Goal: Task Accomplishment & Management: Use online tool/utility

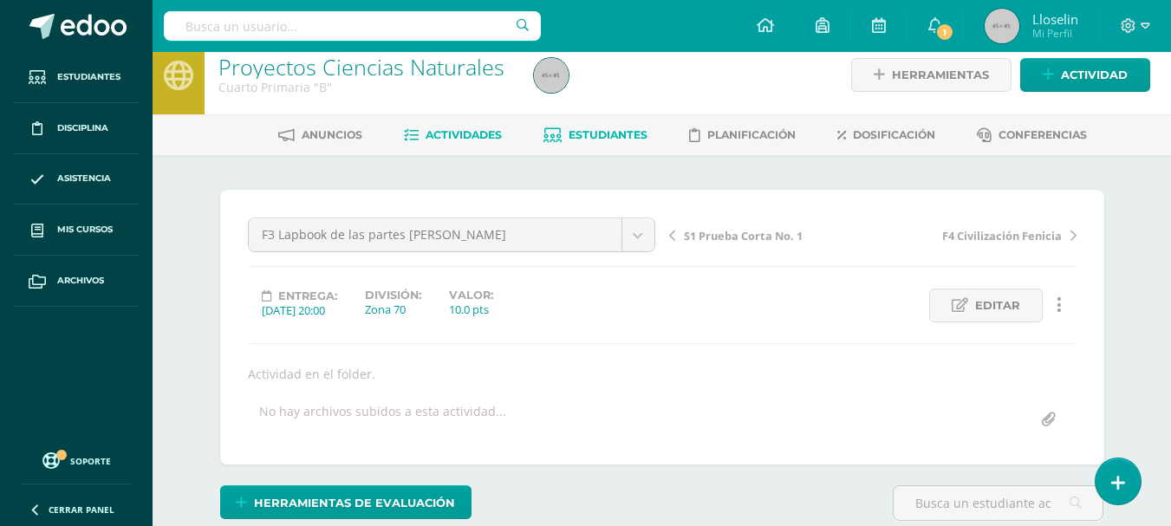
scroll to position [17, 0]
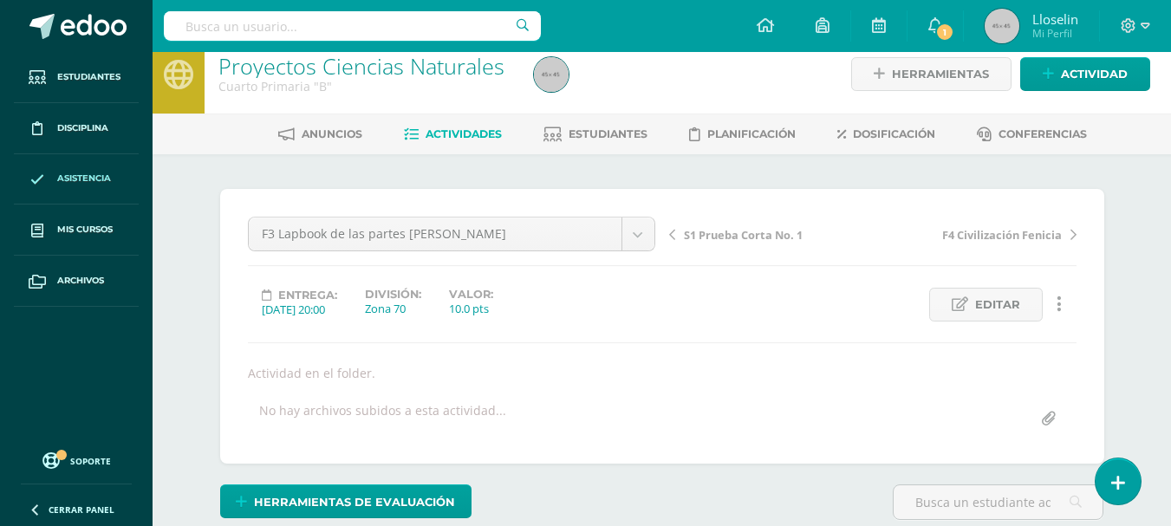
click at [63, 177] on span "Asistencia" at bounding box center [84, 179] width 54 height 14
click at [44, 173] on icon at bounding box center [37, 180] width 14 height 14
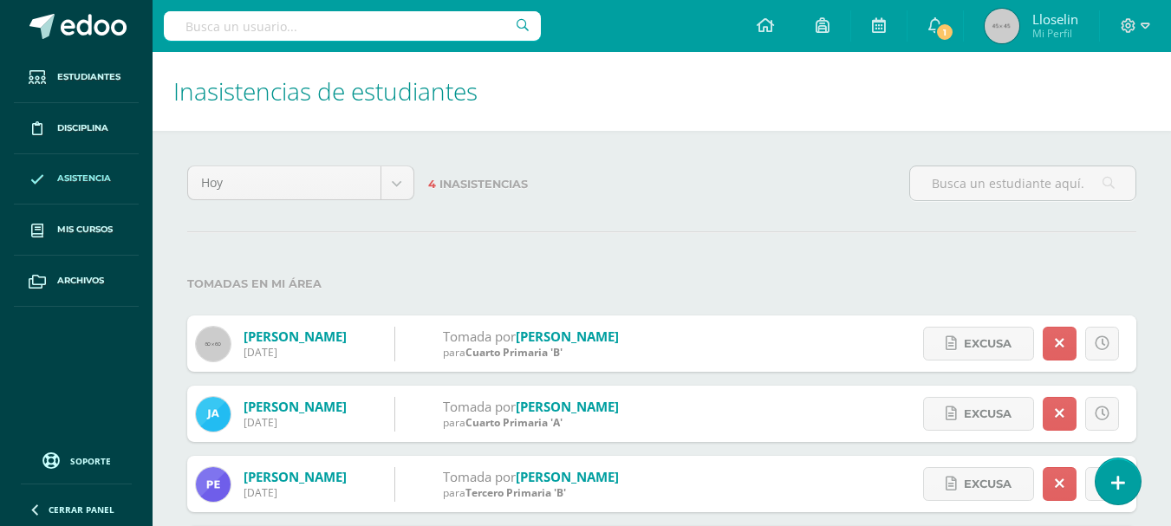
scroll to position [87, 0]
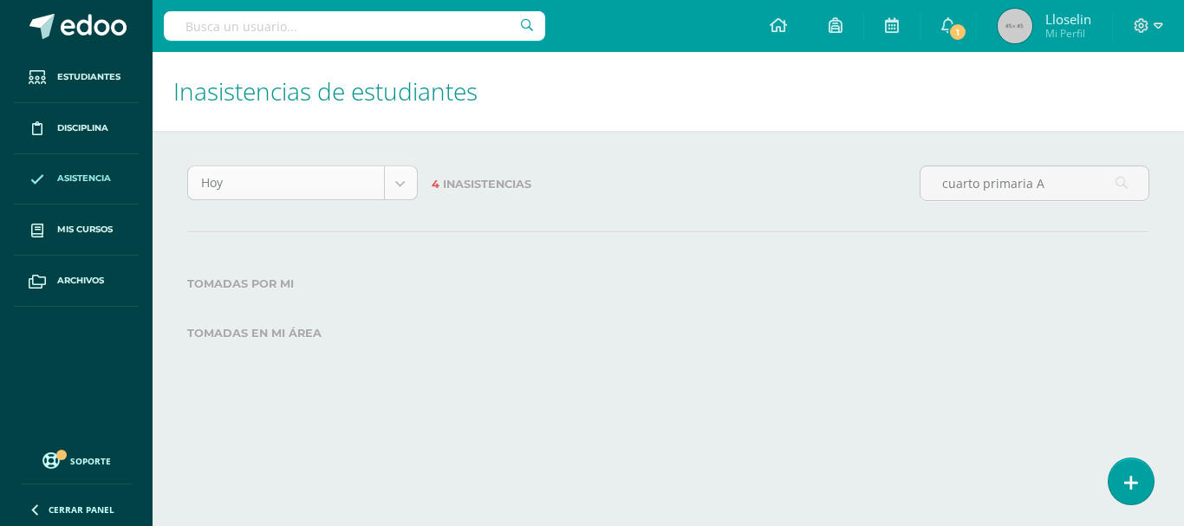
type input "cuarto primaria A"
click at [395, 185] on body "Estudiantes Disciplina Asistencia Mis cursos Archivos Soporte Centro de ayuda Ú…" at bounding box center [592, 200] width 1184 height 400
click at [753, 344] on body "Estudiantes Disciplina Asistencia Mis cursos Archivos Soporte Centro de ayuda Ú…" at bounding box center [592, 200] width 1184 height 400
click at [63, 170] on link "Asistencia" at bounding box center [76, 179] width 125 height 51
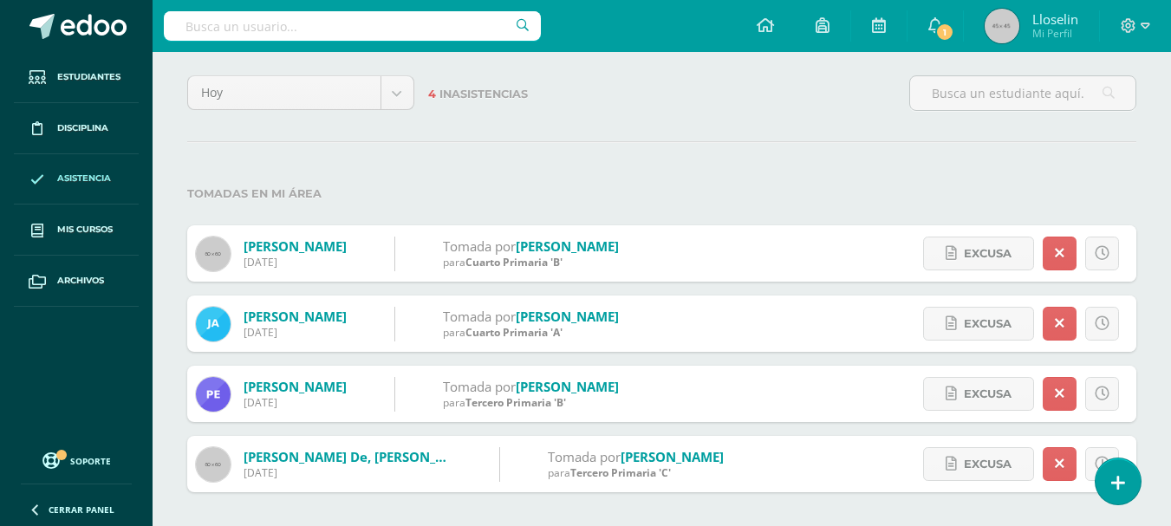
scroll to position [91, 0]
click at [1119, 475] on icon at bounding box center [1119, 483] width 16 height 20
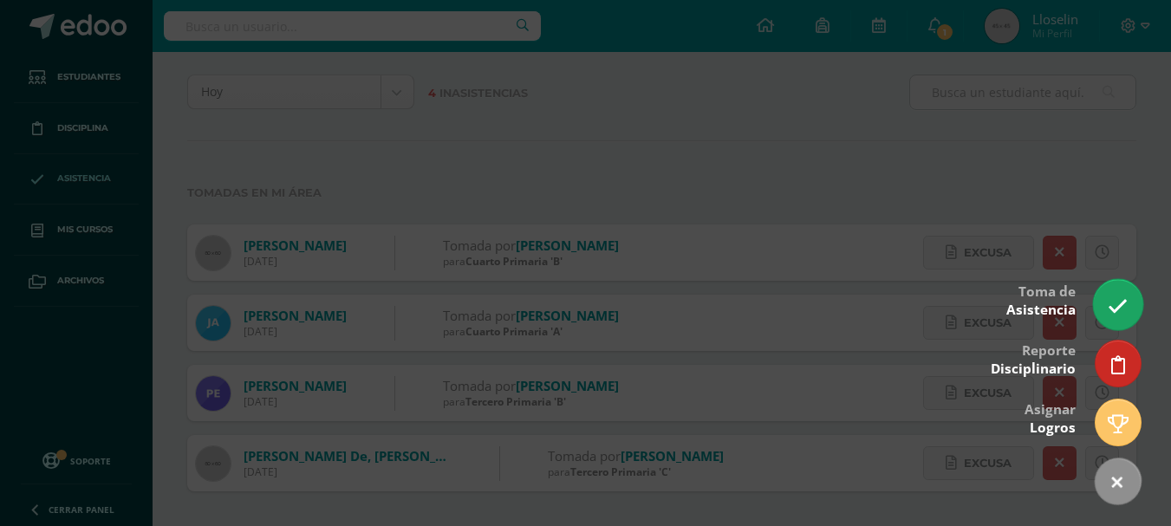
click at [1109, 296] on link at bounding box center [1117, 304] width 49 height 50
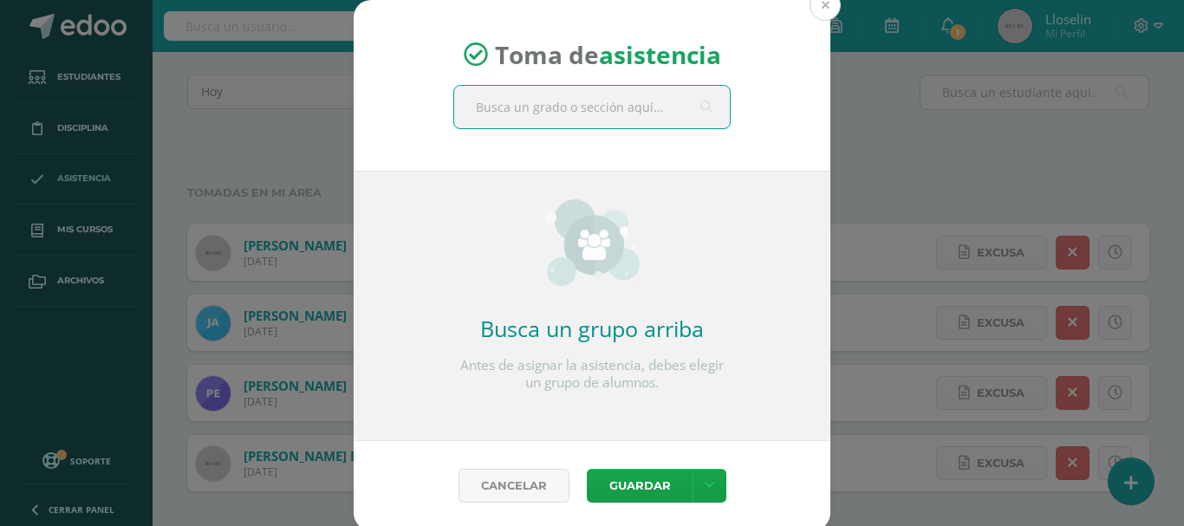
click at [812, 9] on button at bounding box center [825, 5] width 31 height 31
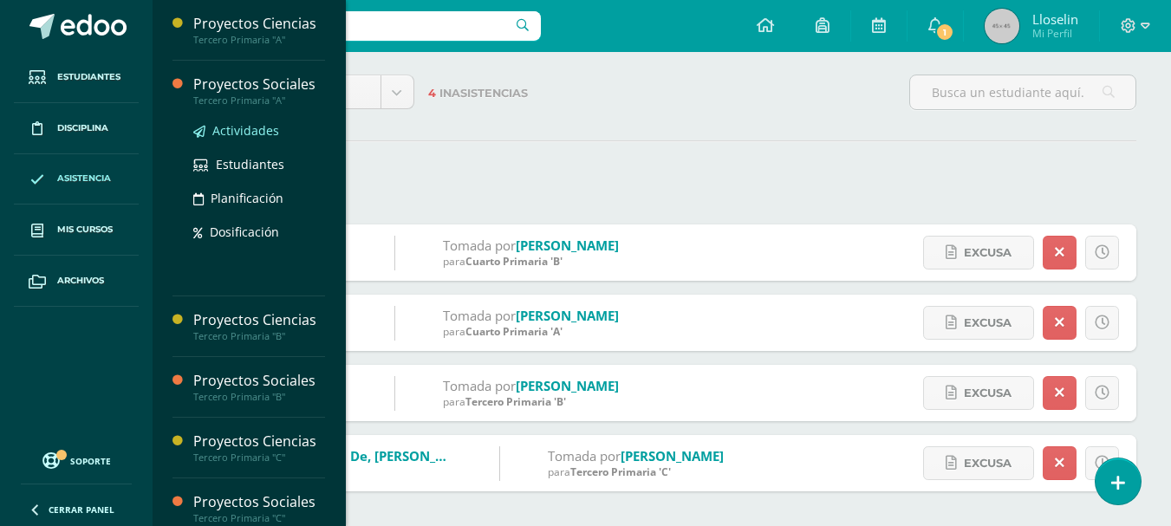
click at [233, 127] on span "Actividades" at bounding box center [245, 130] width 67 height 16
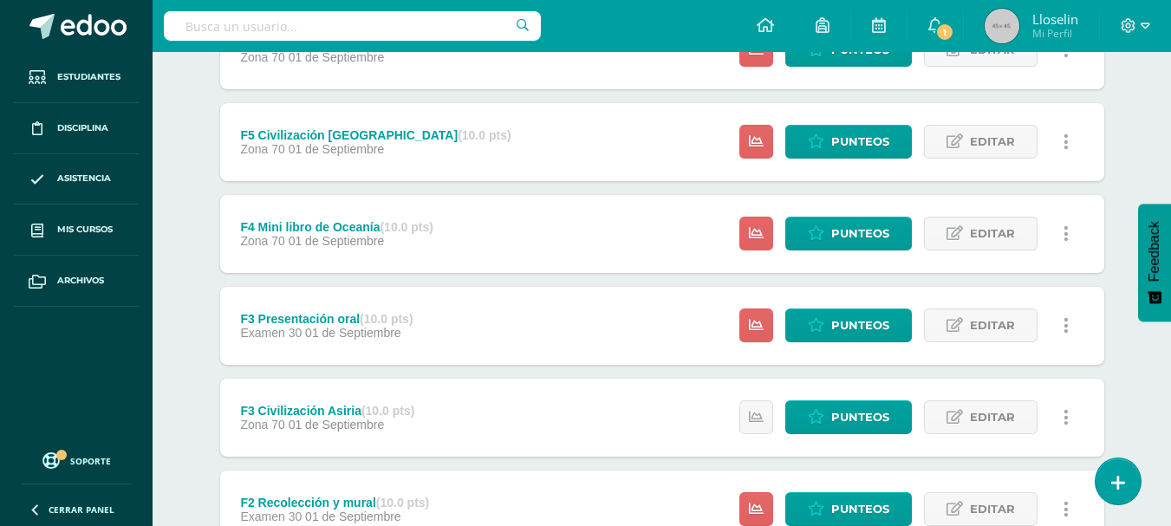
scroll to position [347, 0]
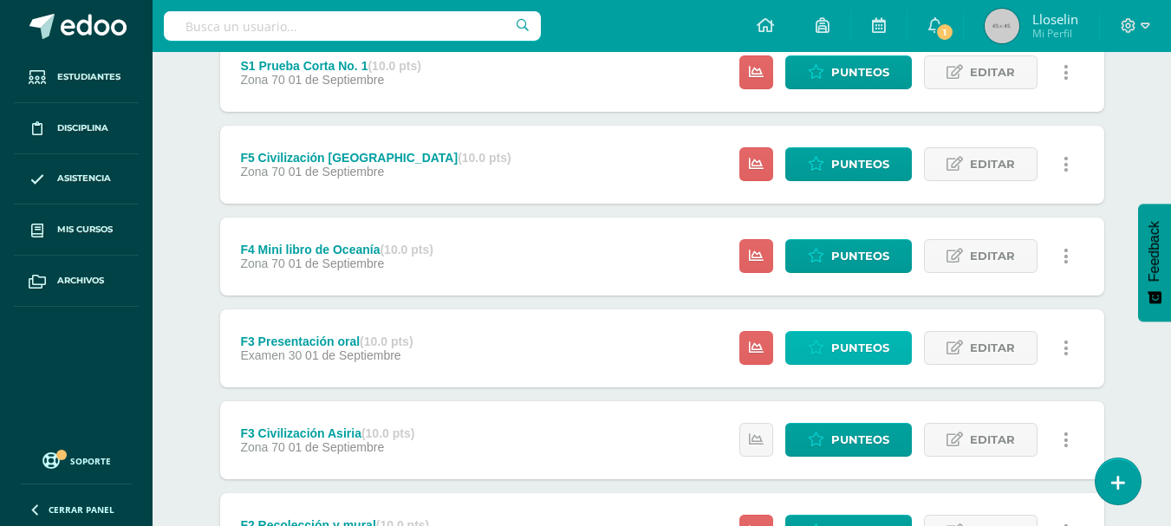
click at [836, 344] on span "Punteos" at bounding box center [860, 348] width 58 height 32
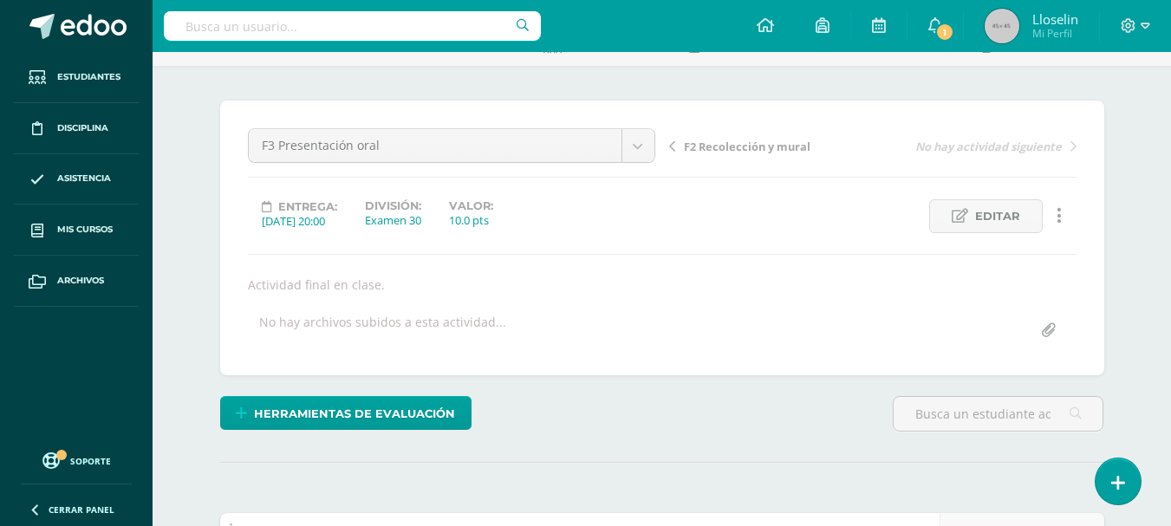
scroll to position [107, 0]
click at [994, 218] on span "Editar" at bounding box center [997, 215] width 45 height 32
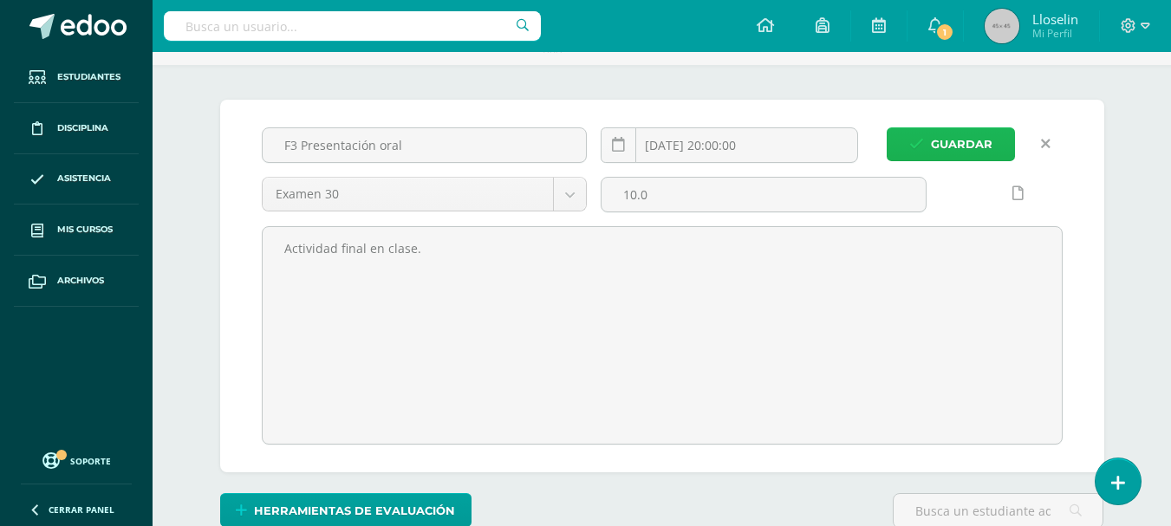
click at [984, 141] on span "Guardar" at bounding box center [962, 144] width 62 height 32
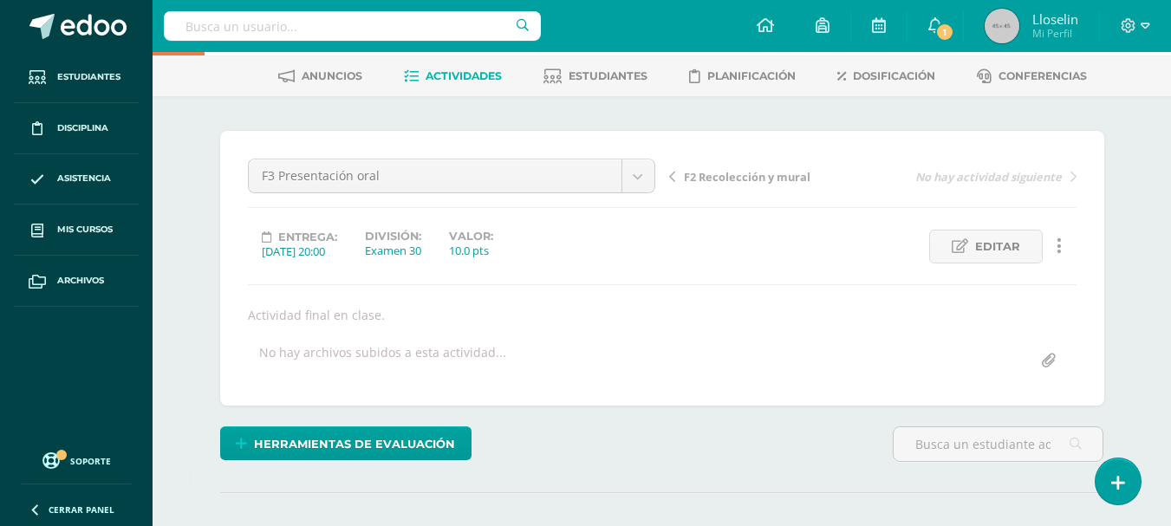
scroll to position [20, 0]
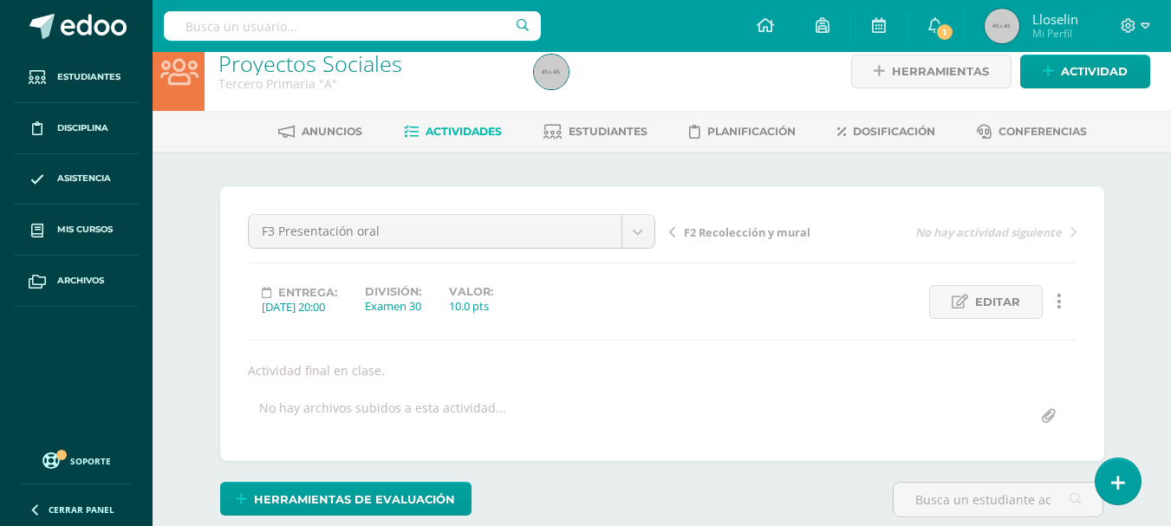
click at [480, 133] on span "Actividades" at bounding box center [464, 131] width 76 height 13
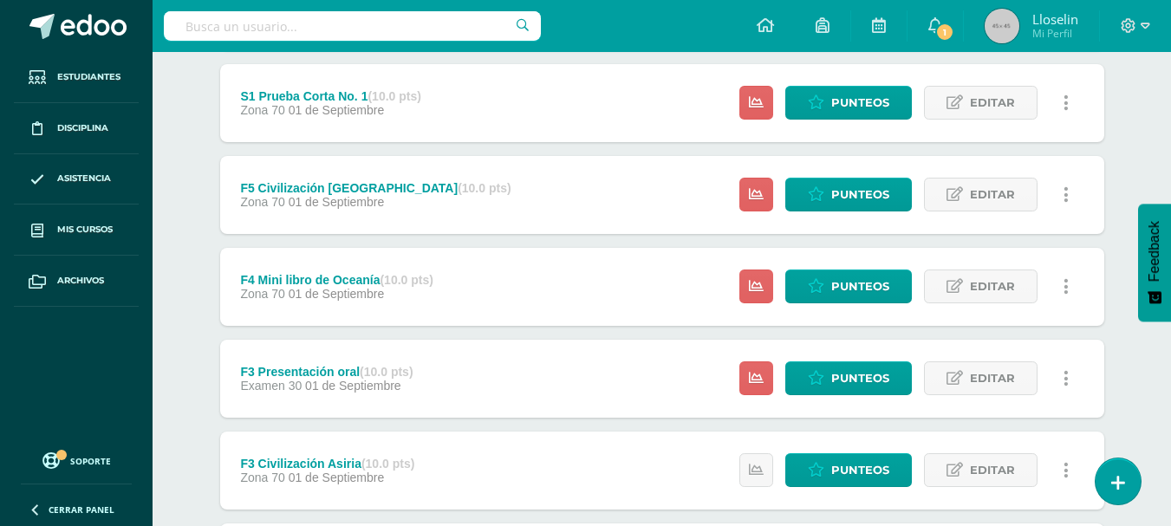
scroll to position [347, 0]
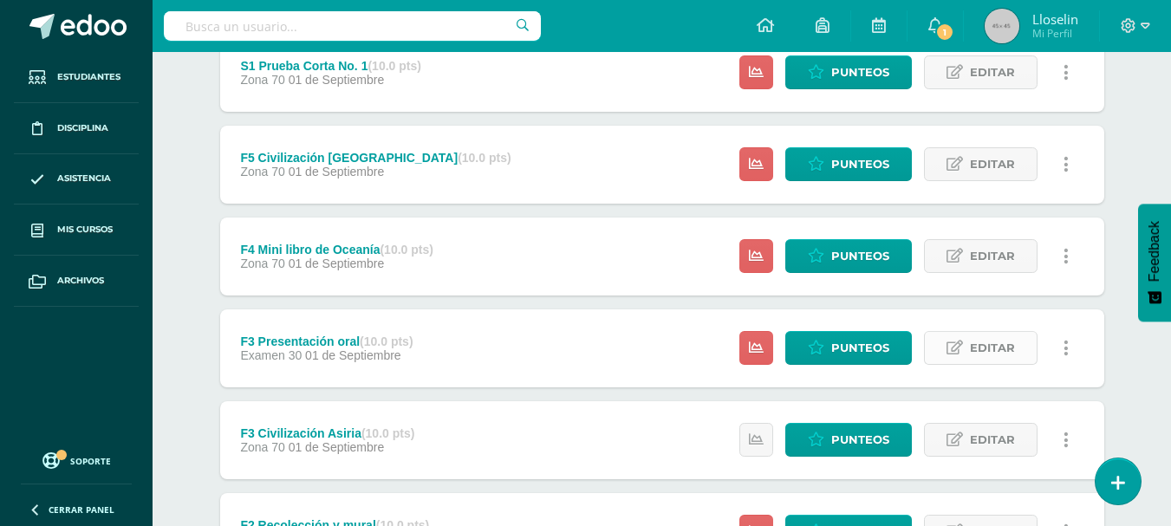
click at [982, 345] on span "Editar" at bounding box center [992, 348] width 45 height 32
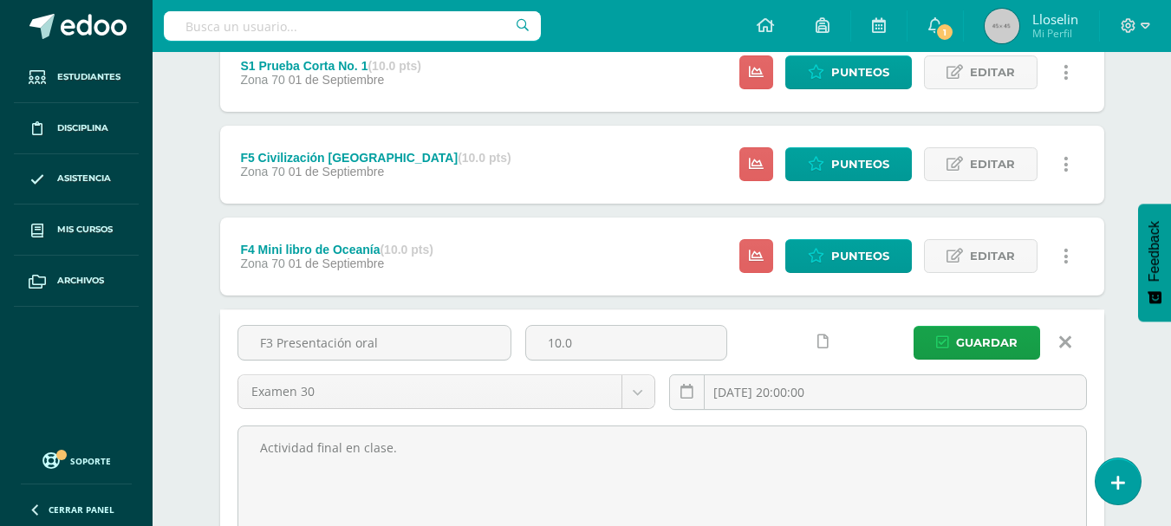
click at [1071, 335] on icon at bounding box center [1065, 342] width 12 height 19
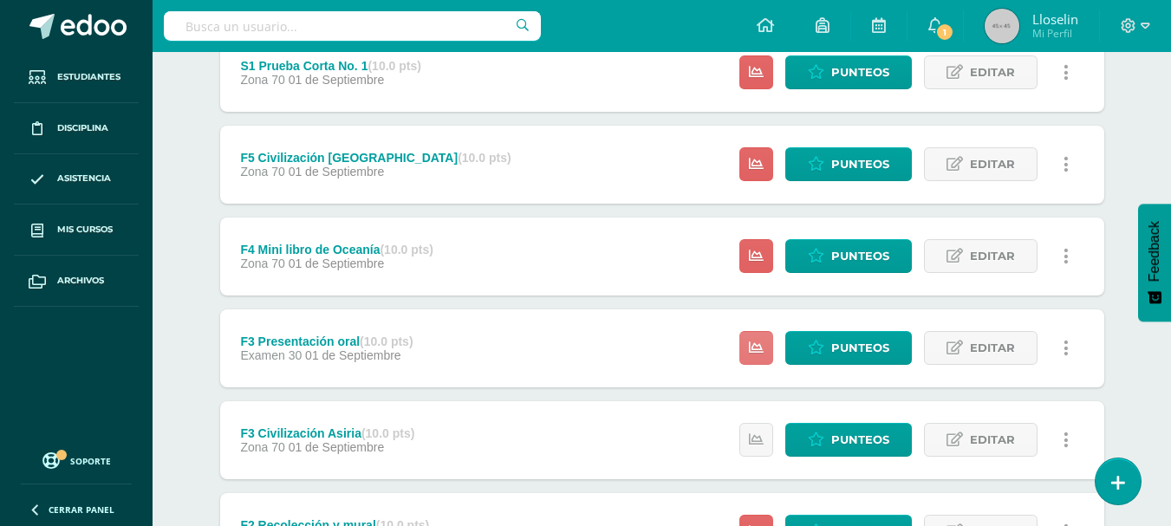
click at [758, 342] on icon at bounding box center [756, 348] width 15 height 15
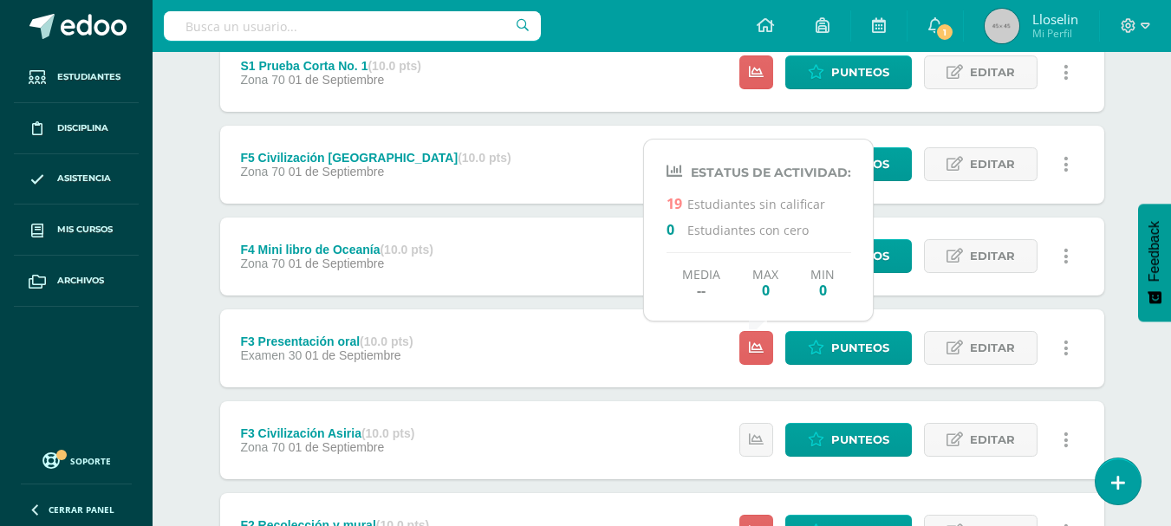
click at [1063, 342] on link at bounding box center [1067, 348] width 34 height 34
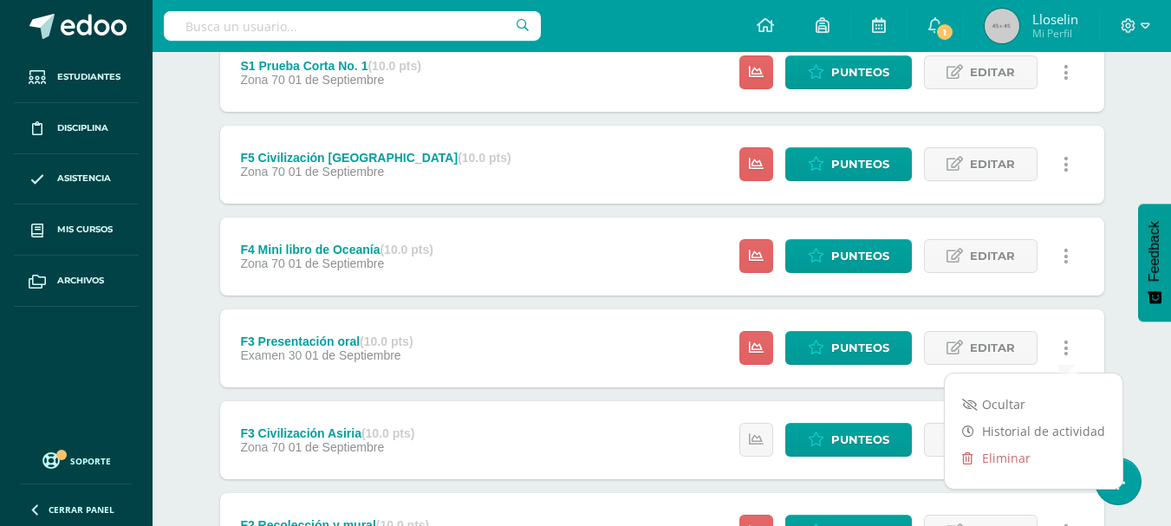
click at [639, 362] on div "F3 Presentación oral (10.0 pts) Examen 30 01 de Septiembre Punteos Editar Histo…" at bounding box center [662, 348] width 884 height 78
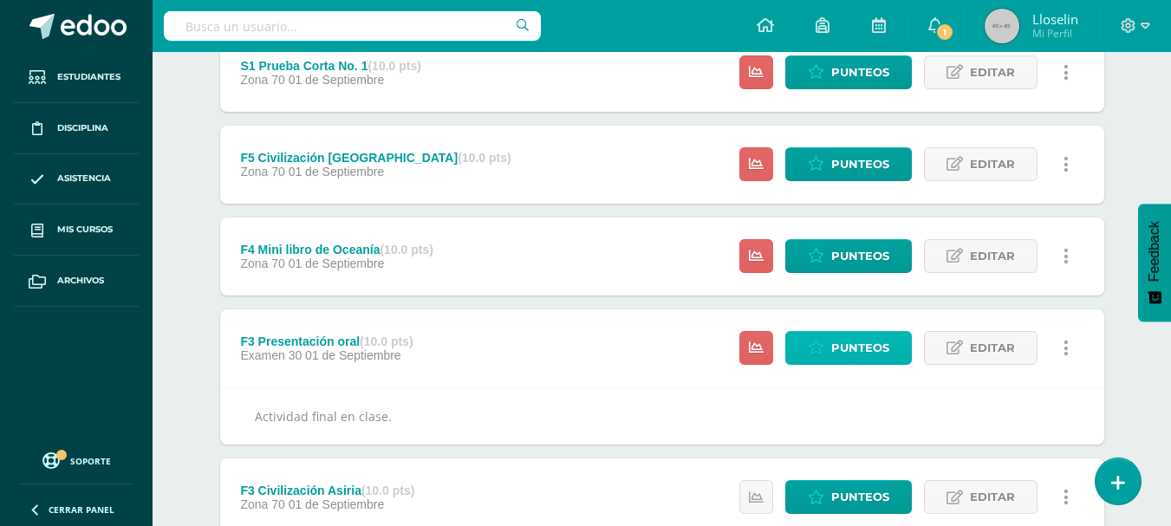
click at [851, 345] on span "Punteos" at bounding box center [860, 348] width 58 height 32
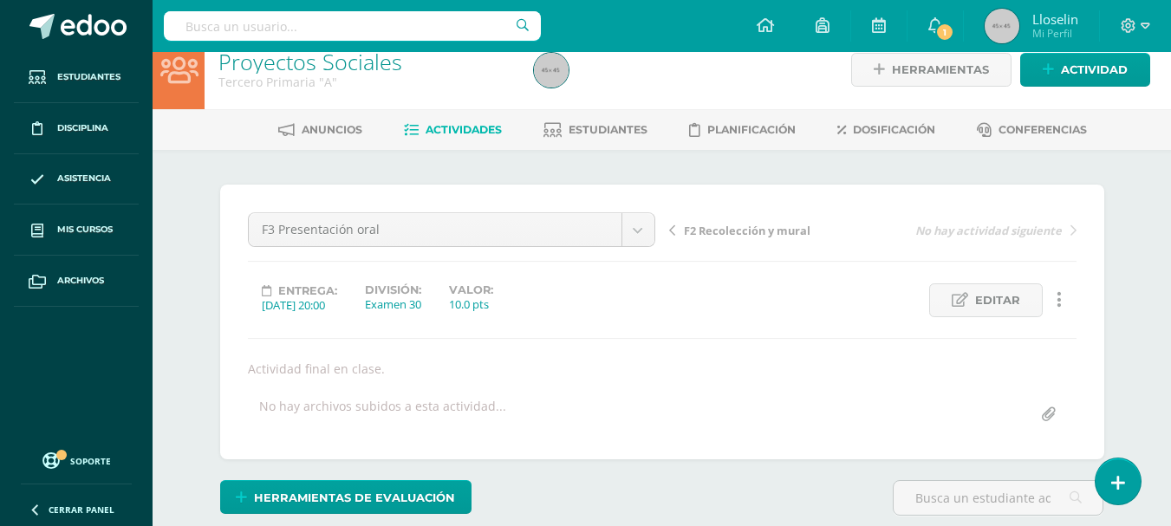
scroll to position [20, 0]
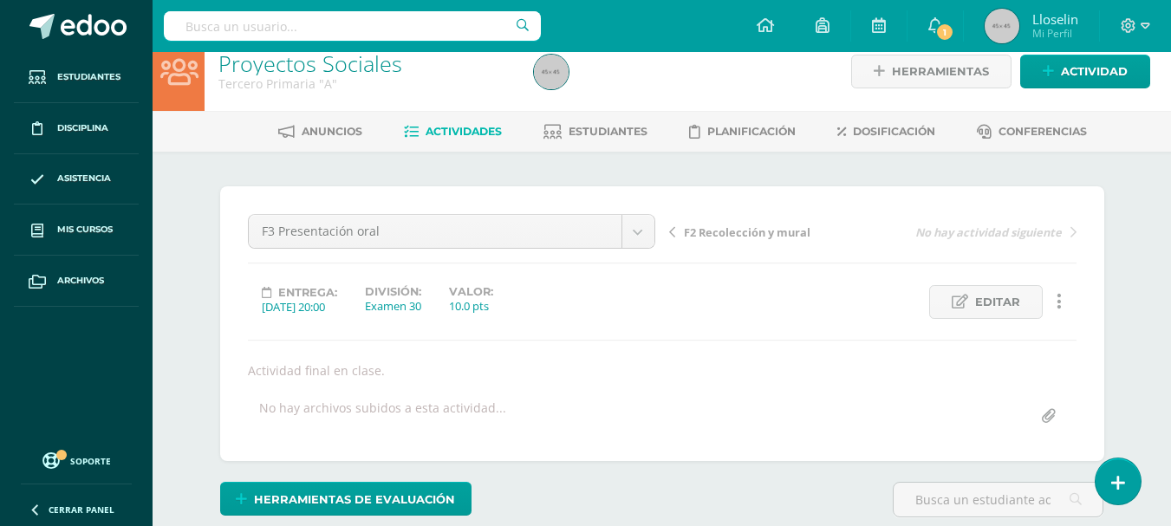
click at [463, 134] on span "Actividades" at bounding box center [464, 131] width 76 height 13
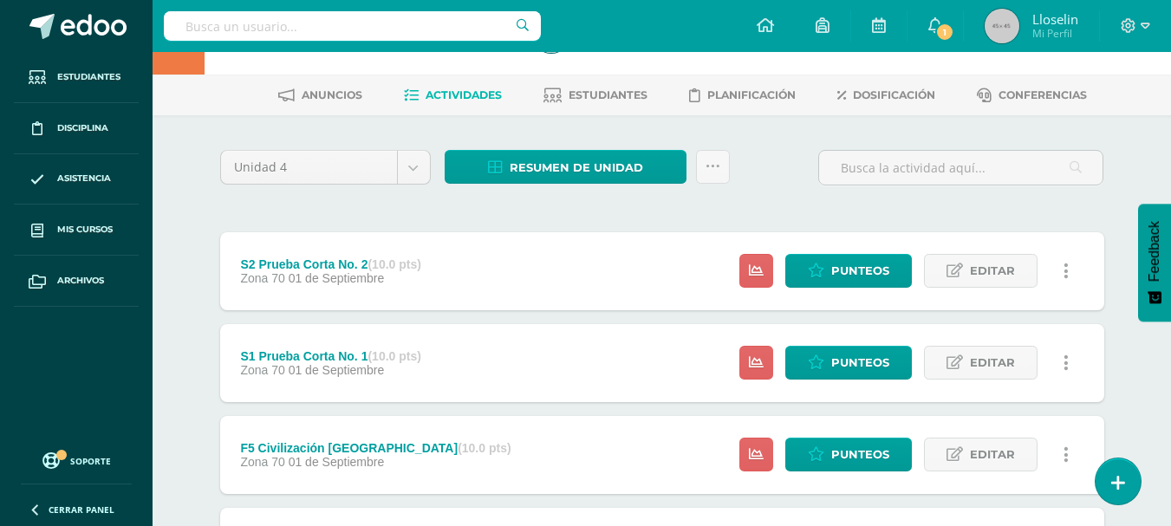
scroll to position [87, 0]
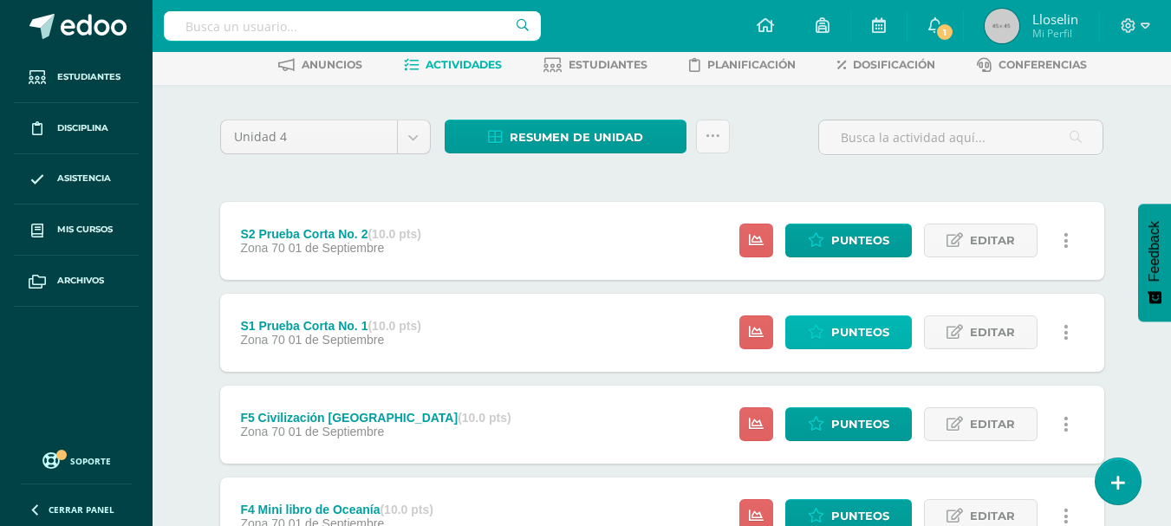
click at [850, 323] on span "Punteos" at bounding box center [860, 332] width 58 height 32
click at [851, 327] on span "Punteos" at bounding box center [860, 332] width 58 height 32
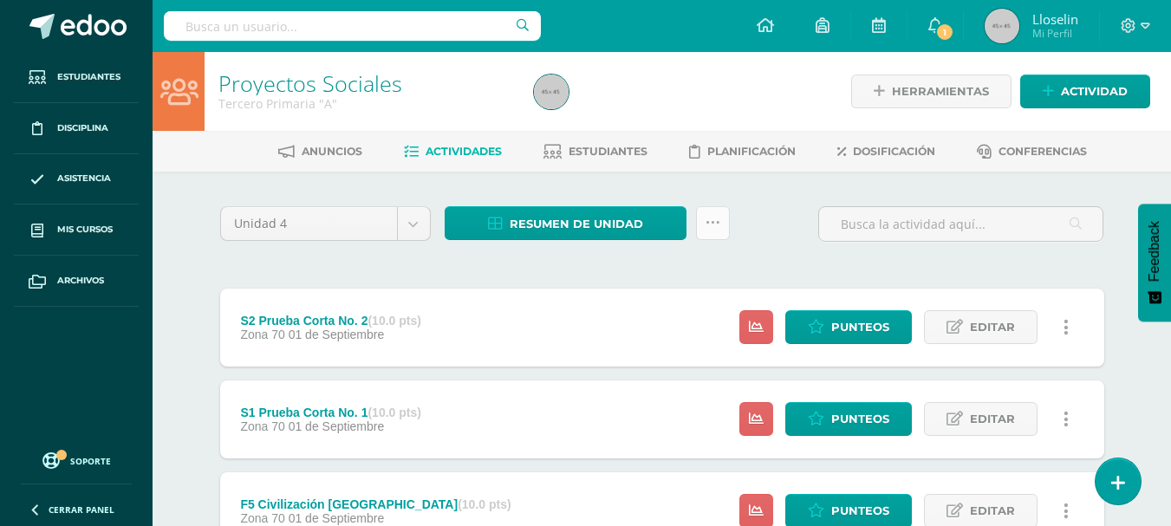
click at [719, 222] on icon at bounding box center [713, 223] width 15 height 15
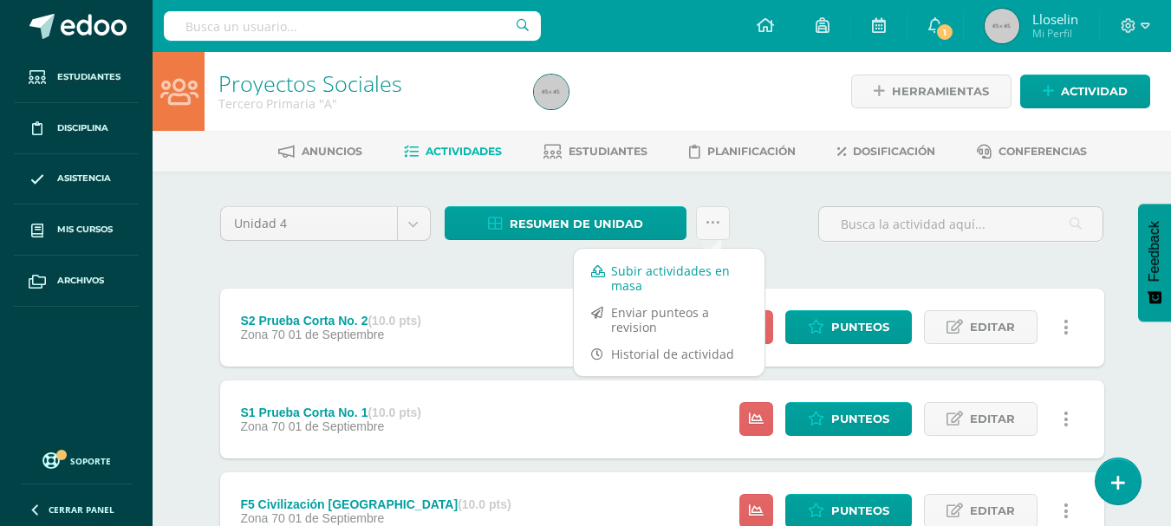
click at [622, 277] on link "Subir actividades en masa" at bounding box center [669, 278] width 191 height 42
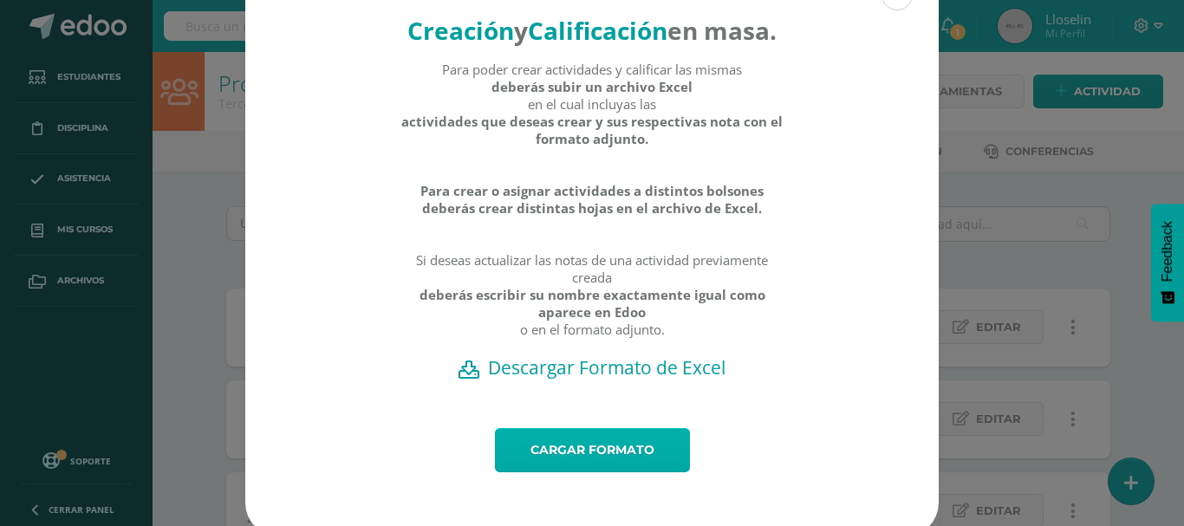
scroll to position [91, 0]
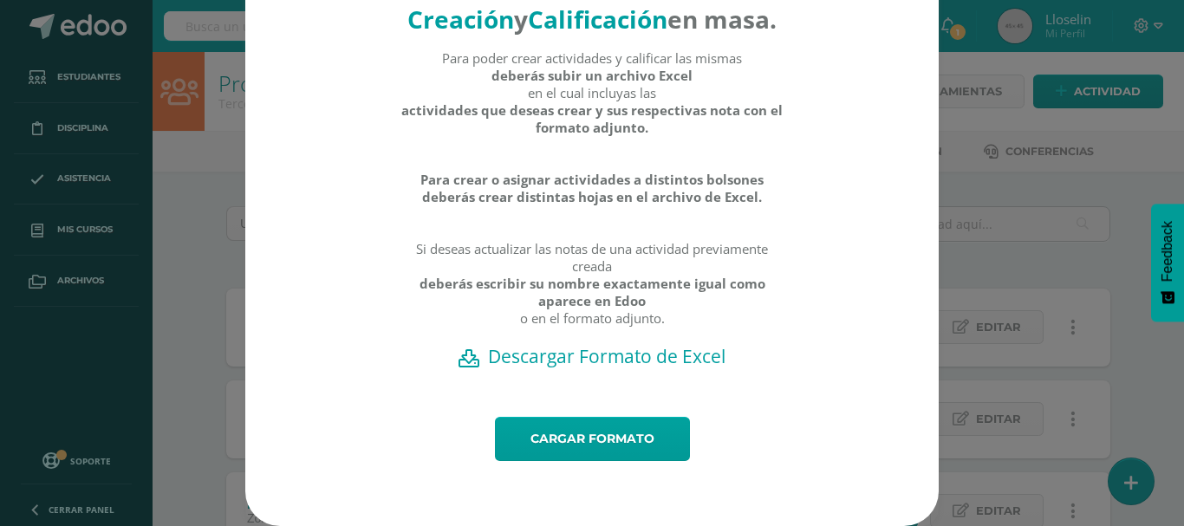
click at [560, 355] on h2 "Descargar Formato de Excel" at bounding box center [592, 356] width 633 height 24
